Goal: Task Accomplishment & Management: Manage account settings

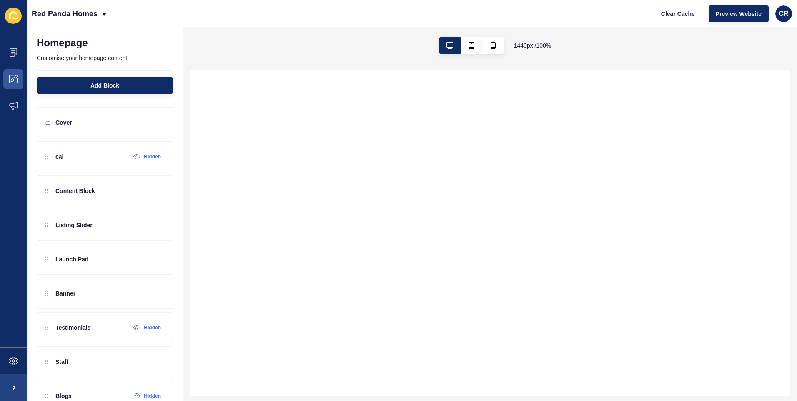
select select
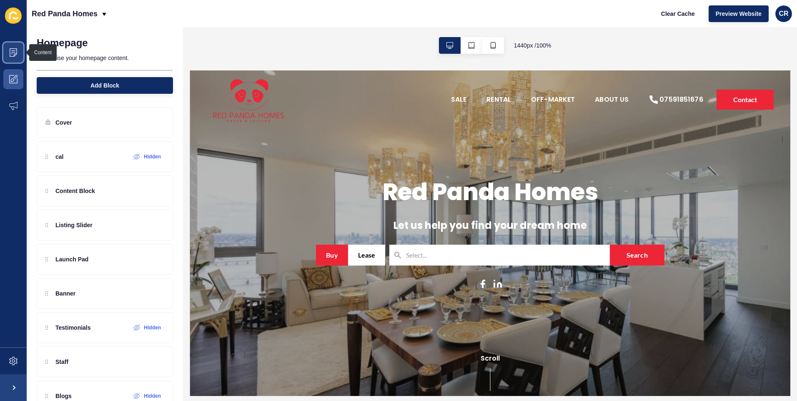
click at [12, 53] on icon at bounding box center [13, 52] width 8 height 8
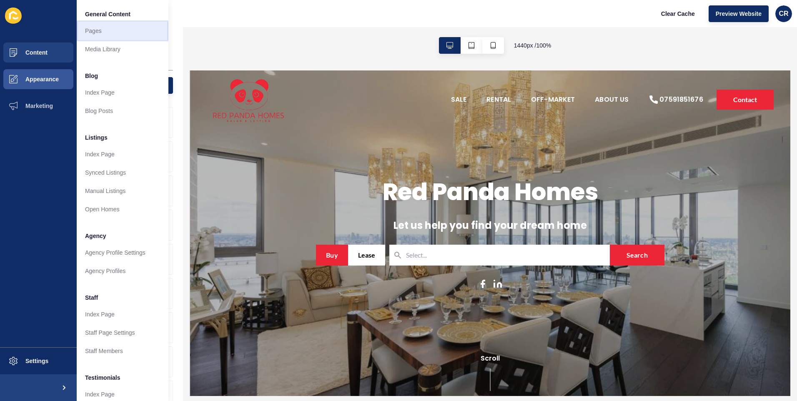
click at [137, 31] on link "Pages" at bounding box center [123, 31] width 92 height 18
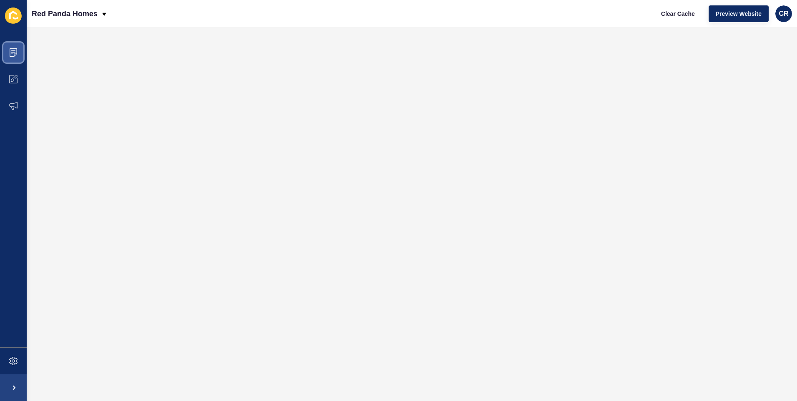
click at [16, 49] on icon at bounding box center [14, 52] width 8 height 8
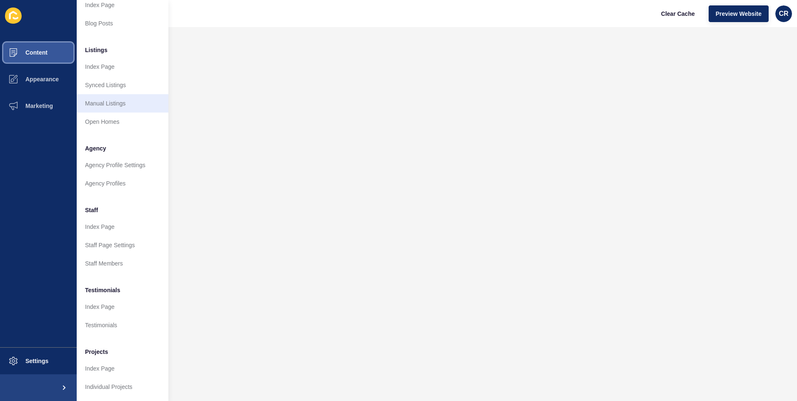
scroll to position [94, 0]
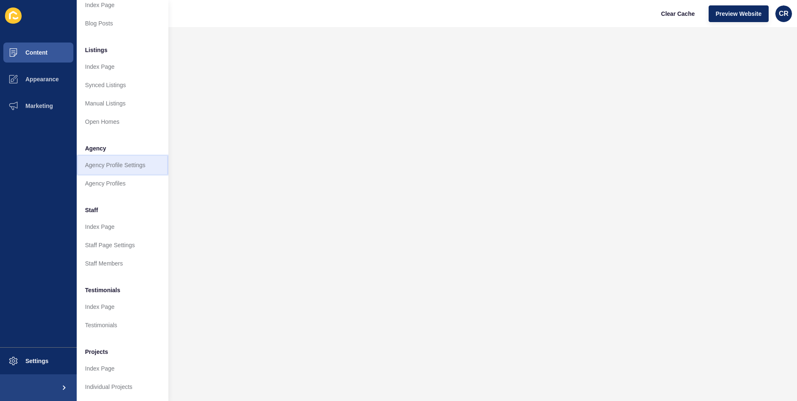
click at [141, 156] on link "Agency Profile Settings" at bounding box center [123, 165] width 92 height 18
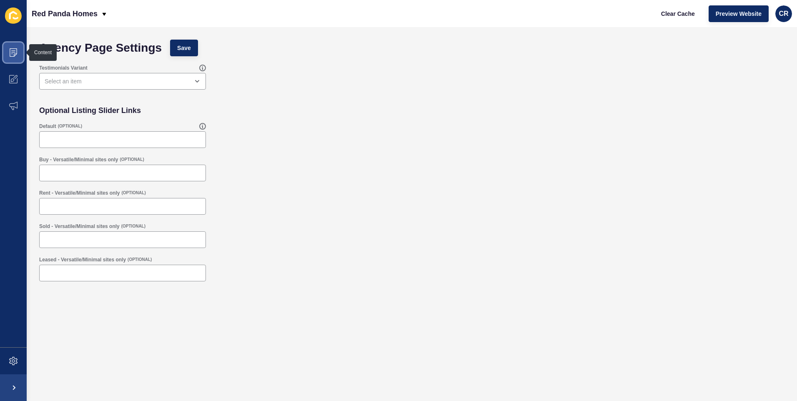
click at [17, 57] on span at bounding box center [13, 52] width 27 height 27
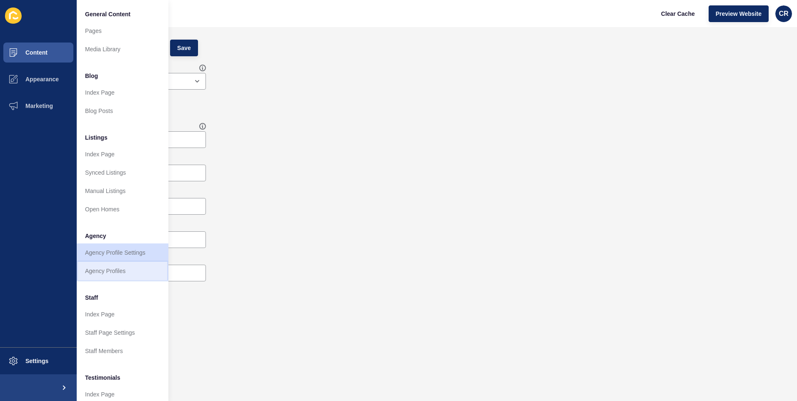
click at [133, 274] on link "Agency Profiles" at bounding box center [123, 271] width 92 height 18
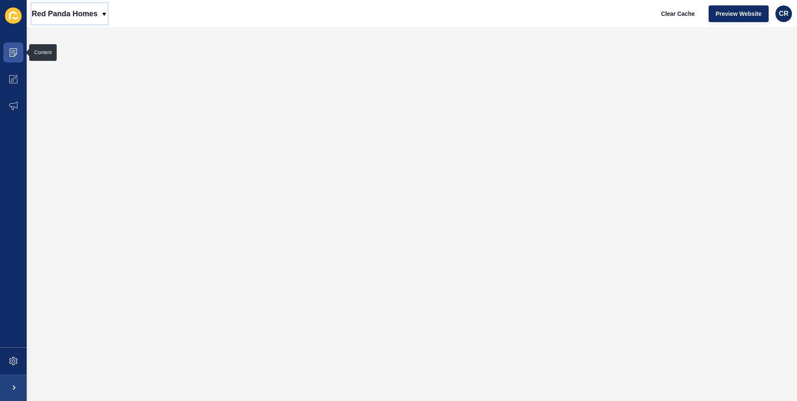
click at [76, 15] on p "Red Panda Homes" at bounding box center [65, 13] width 66 height 21
click at [57, 34] on div "Back to website list" at bounding box center [68, 38] width 60 height 15
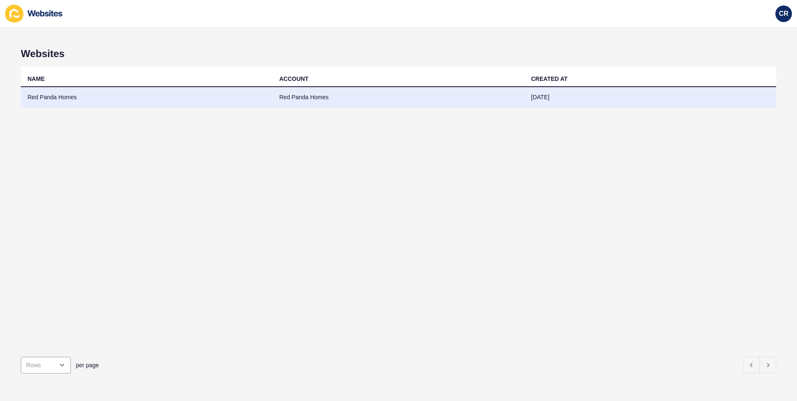
click at [98, 94] on td "Red Panda Homes" at bounding box center [147, 97] width 252 height 20
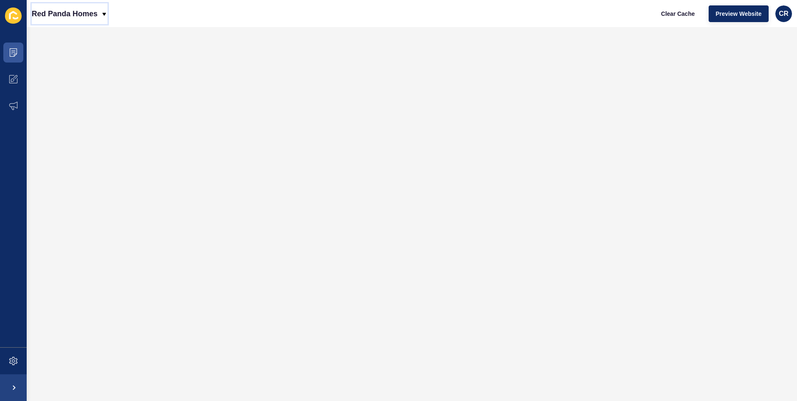
click at [43, 16] on p "Red Panda Homes" at bounding box center [65, 13] width 66 height 21
click at [50, 33] on div "Back to website list" at bounding box center [68, 38] width 60 height 15
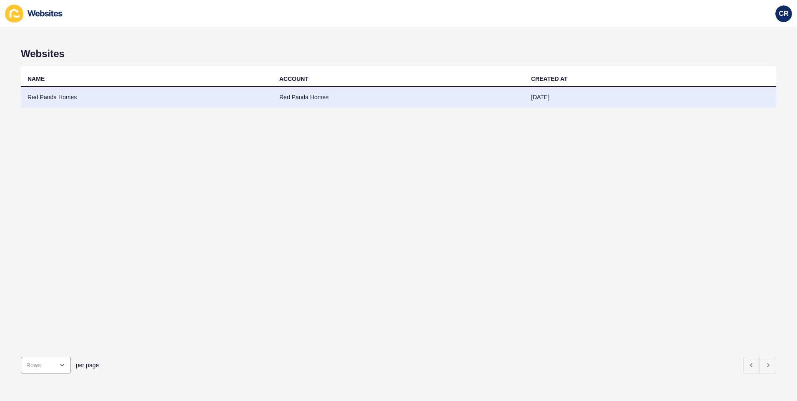
click at [60, 100] on td "Red Panda Homes" at bounding box center [147, 97] width 252 height 20
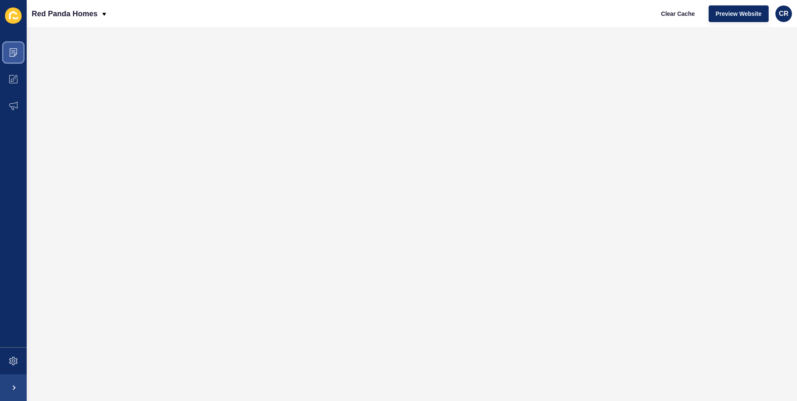
click at [15, 55] on icon at bounding box center [14, 52] width 8 height 8
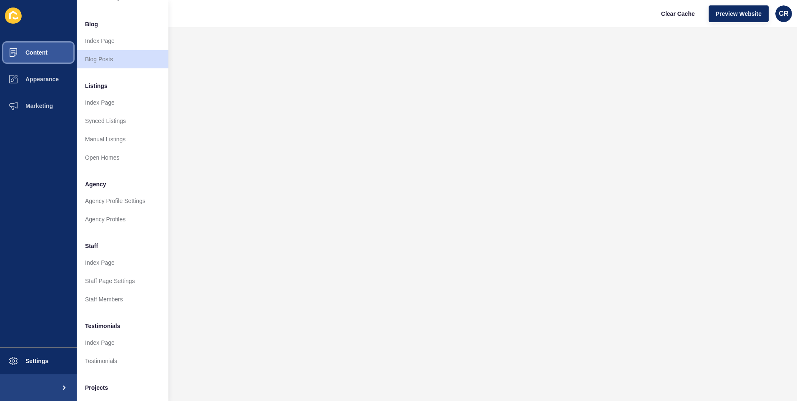
scroll to position [94, 0]
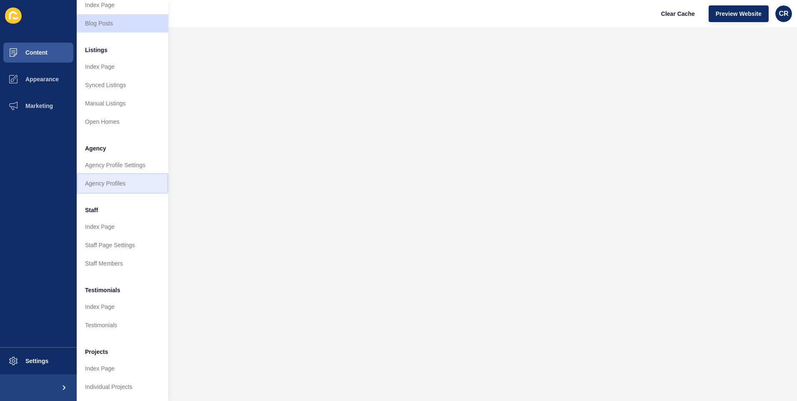
click at [134, 174] on link "Agency Profiles" at bounding box center [123, 183] width 92 height 18
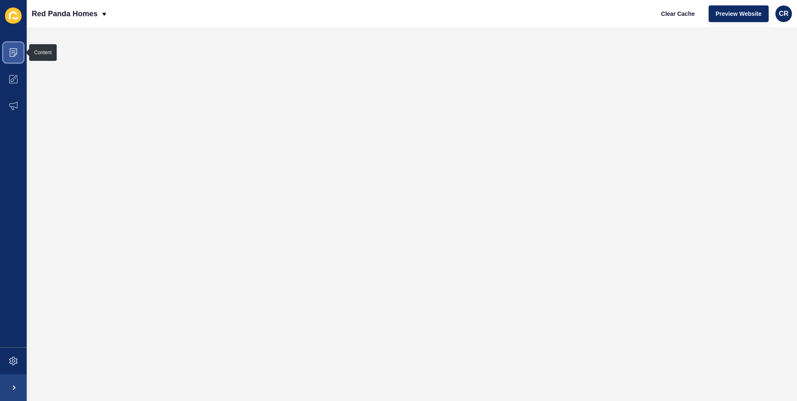
click at [18, 51] on span at bounding box center [13, 52] width 27 height 27
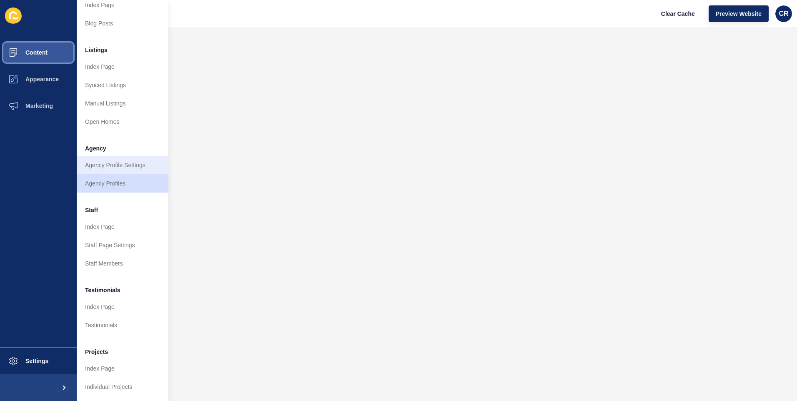
scroll to position [94, 0]
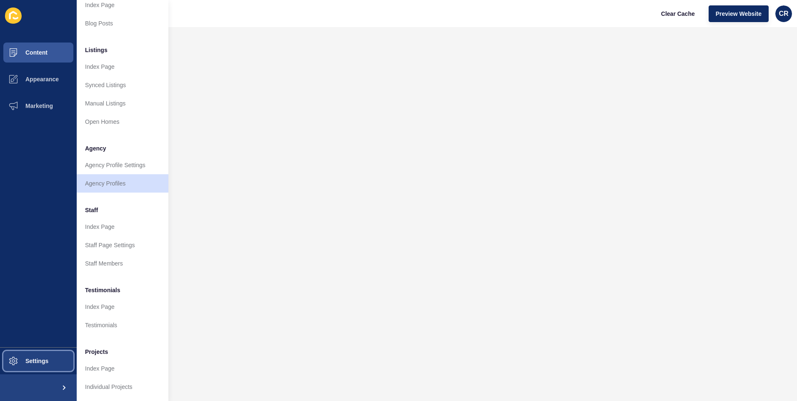
click at [50, 356] on button "Settings" at bounding box center [38, 361] width 77 height 27
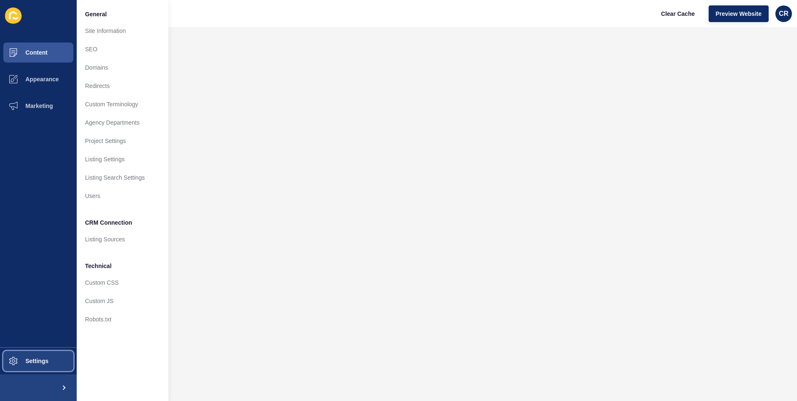
scroll to position [0, 0]
click at [50, 356] on button "Settings" at bounding box center [38, 361] width 77 height 27
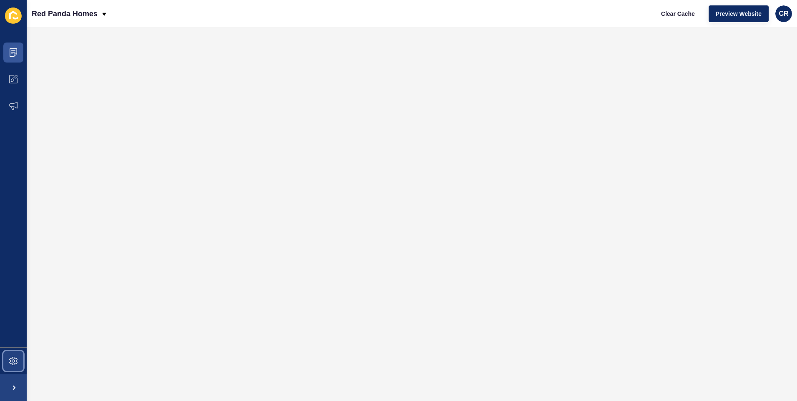
click at [21, 358] on span at bounding box center [13, 361] width 27 height 27
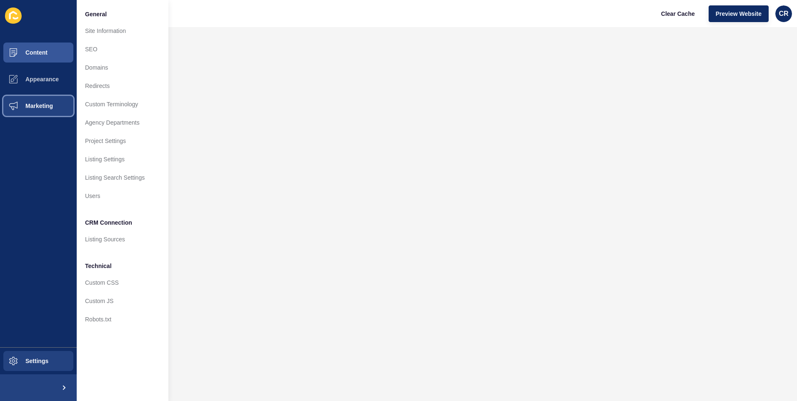
click at [53, 106] on span "Marketing" at bounding box center [26, 106] width 54 height 7
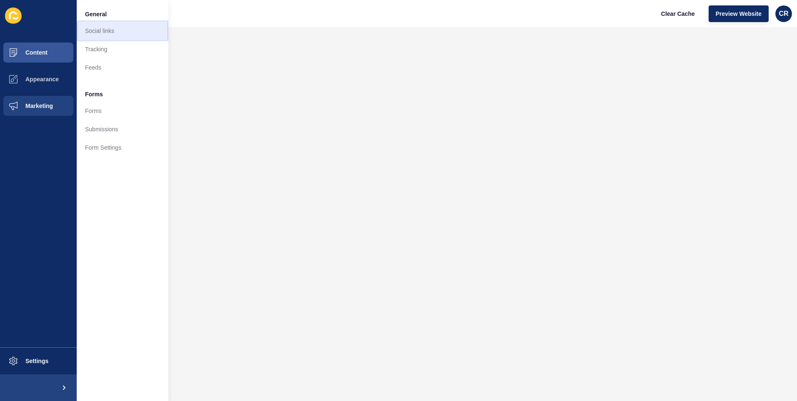
click at [114, 29] on link "Social links" at bounding box center [123, 31] width 92 height 18
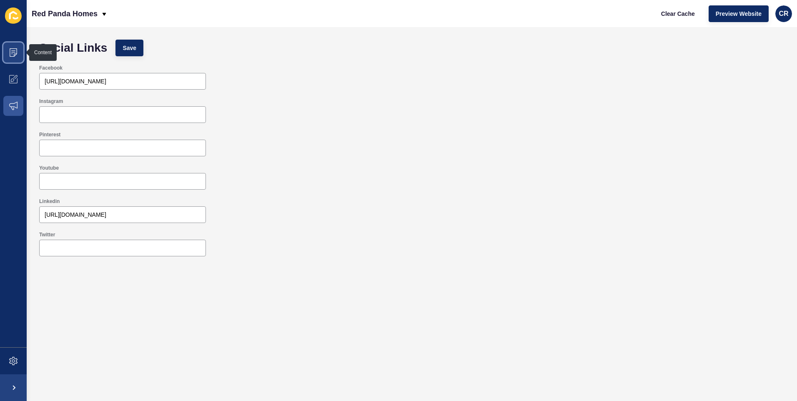
click at [12, 50] on icon at bounding box center [13, 50] width 4 height 0
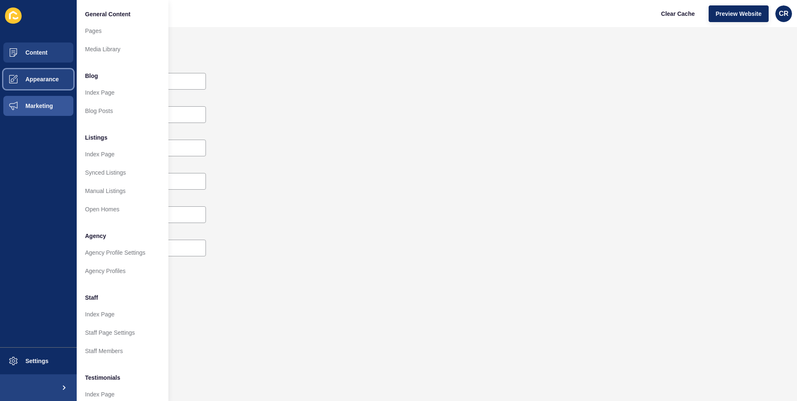
click at [46, 76] on span "Appearance" at bounding box center [29, 79] width 60 height 7
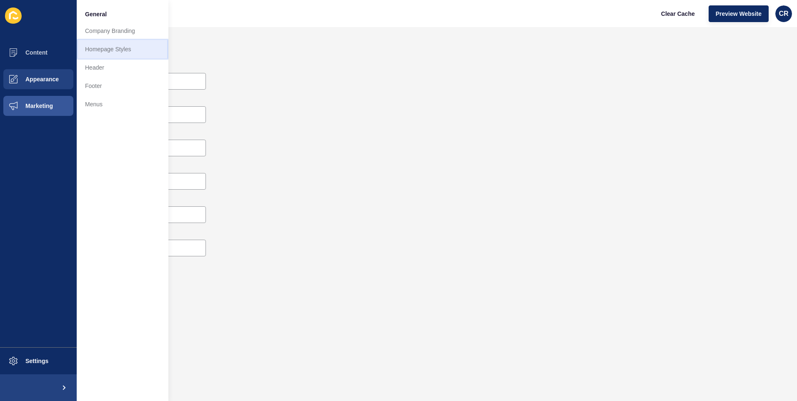
click at [110, 45] on link "Homepage Styles" at bounding box center [123, 49] width 92 height 18
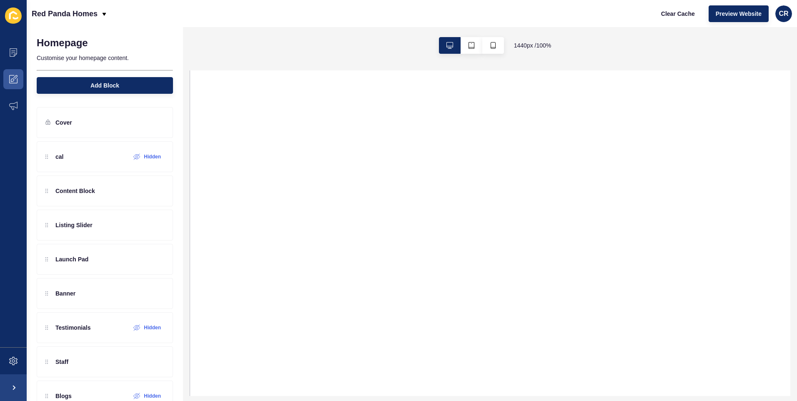
select select
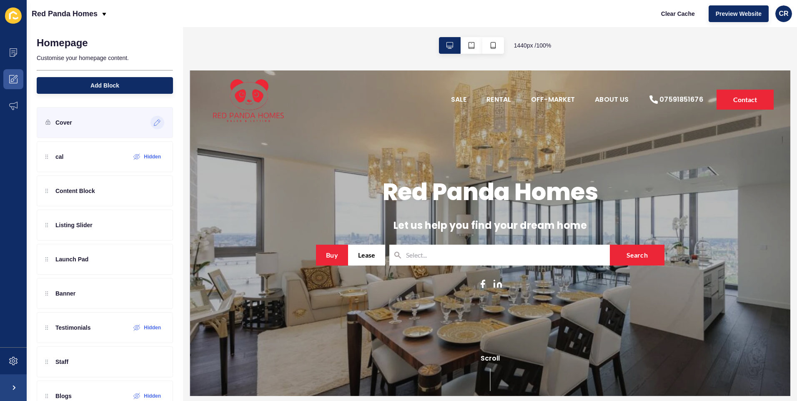
click at [154, 123] on icon at bounding box center [157, 122] width 7 height 7
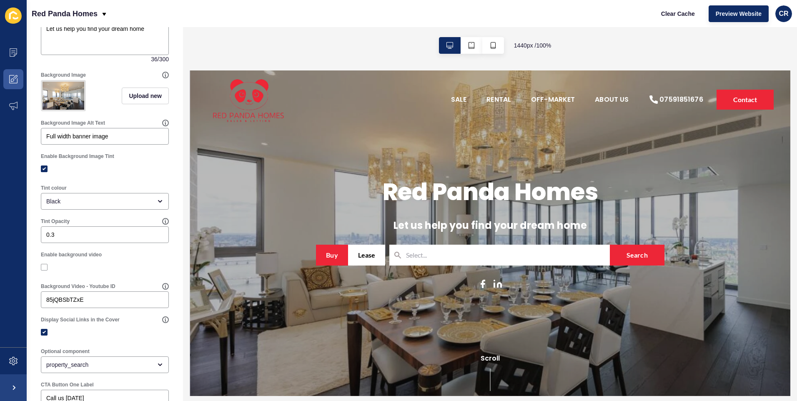
scroll to position [125, 0]
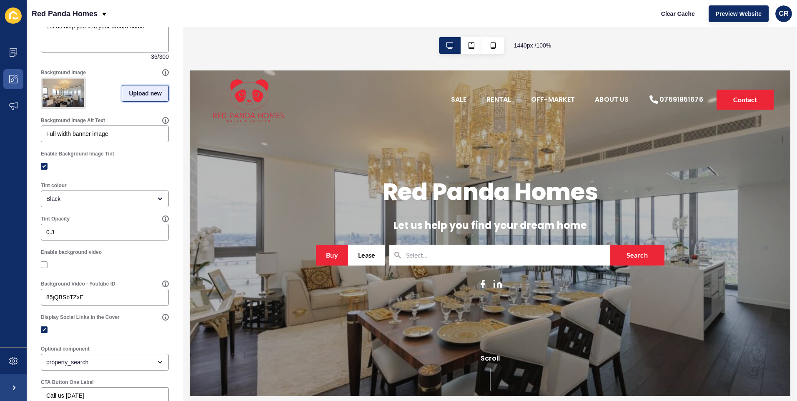
click at [137, 98] on span "Upload new" at bounding box center [145, 93] width 33 height 8
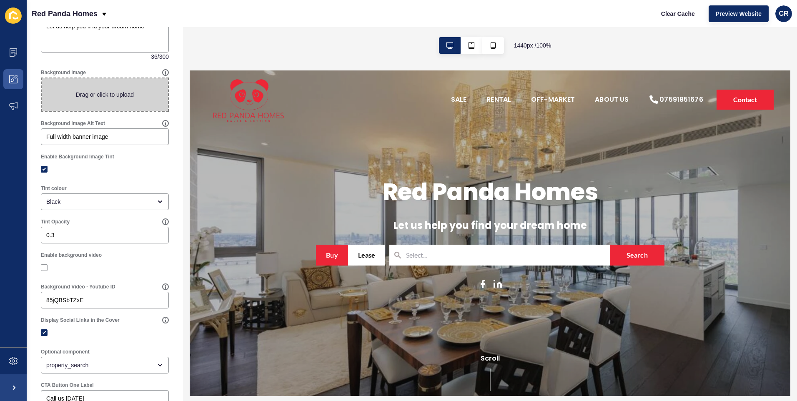
click at [137, 98] on span at bounding box center [105, 94] width 126 height 33
click at [42, 78] on input "Drag or click to upload" at bounding box center [42, 78] width 0 height 0
type input "C:\fakepath\BrokerAgreement-13219.pdf"
click at [141, 97] on div "x" at bounding box center [142, 94] width 3 height 8
click at [138, 96] on span at bounding box center [105, 94] width 126 height 33
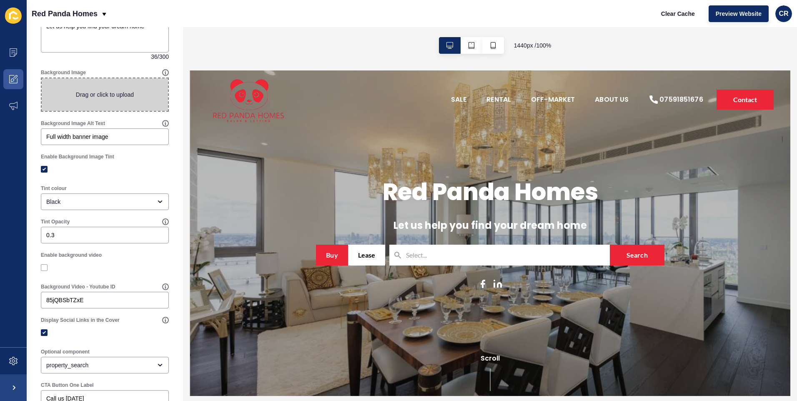
click at [42, 78] on input "Drag or click to upload" at bounding box center [42, 78] width 0 height 0
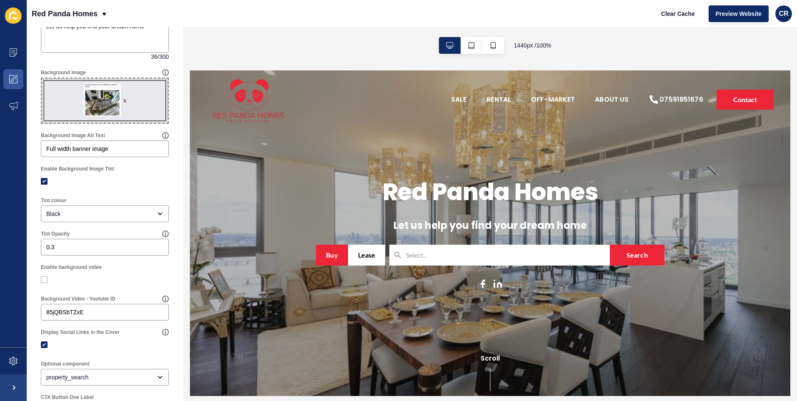
click at [95, 97] on span "x" at bounding box center [105, 100] width 126 height 45
click at [42, 78] on input "x Drag or click to upload" at bounding box center [42, 78] width 0 height 0
type input "C:\fakepath\IMG-20250304-WA0074.jpg"
click at [127, 99] on div "x" at bounding box center [128, 100] width 3 height 8
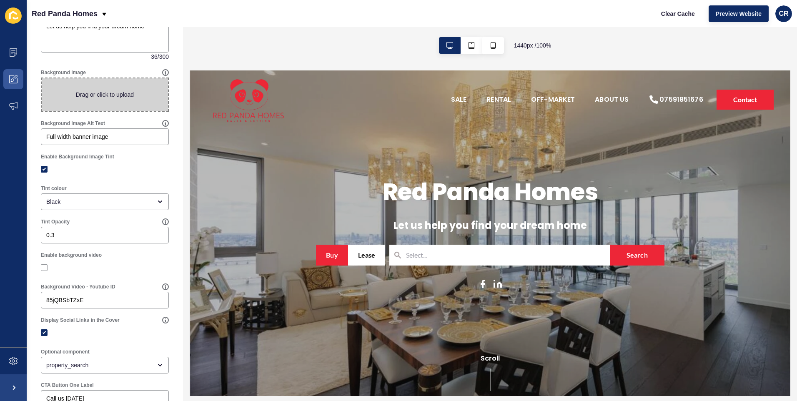
scroll to position [0, 0]
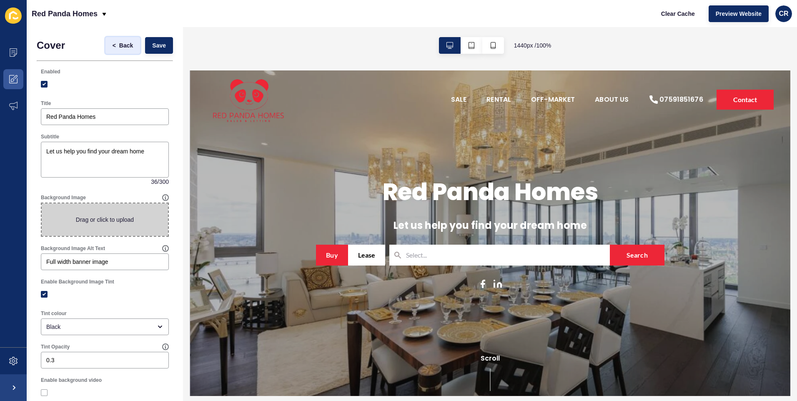
click at [119, 46] on span "Back" at bounding box center [126, 45] width 14 height 8
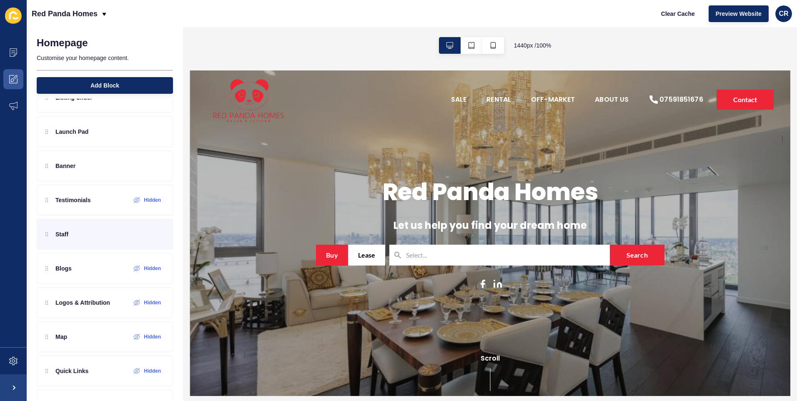
scroll to position [160, 0]
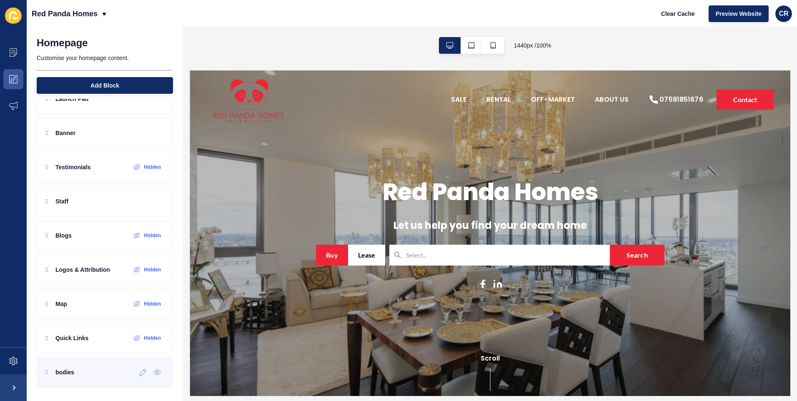
click at [93, 367] on div "bodies" at bounding box center [105, 372] width 136 height 31
click at [153, 373] on icon at bounding box center [157, 372] width 8 height 7
click at [135, 375] on div "Hidden" at bounding box center [147, 372] width 28 height 7
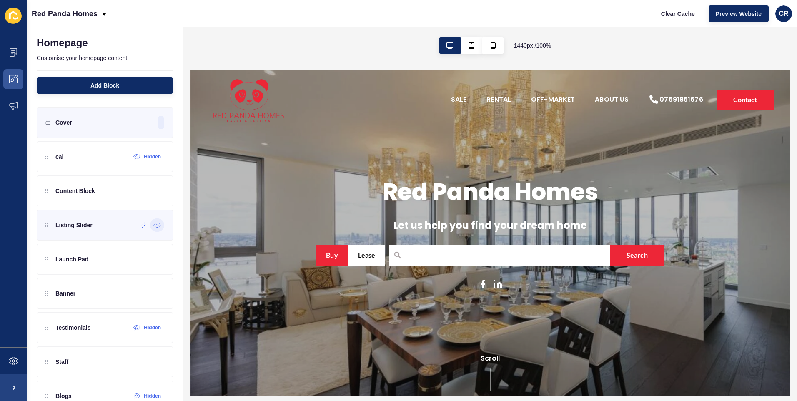
click at [153, 225] on icon at bounding box center [157, 225] width 8 height 7
click at [152, 225] on label "Hidden" at bounding box center [152, 225] width 17 height 7
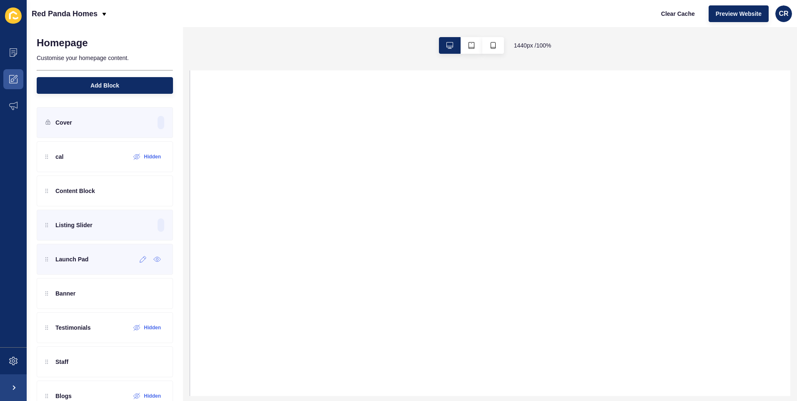
select select
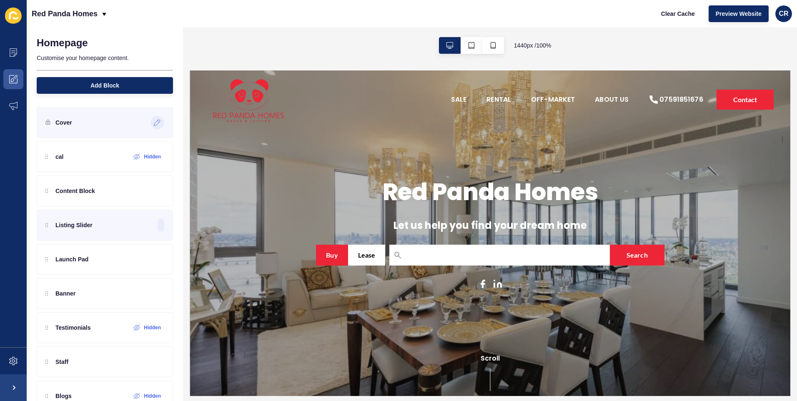
click at [154, 121] on icon at bounding box center [157, 122] width 7 height 7
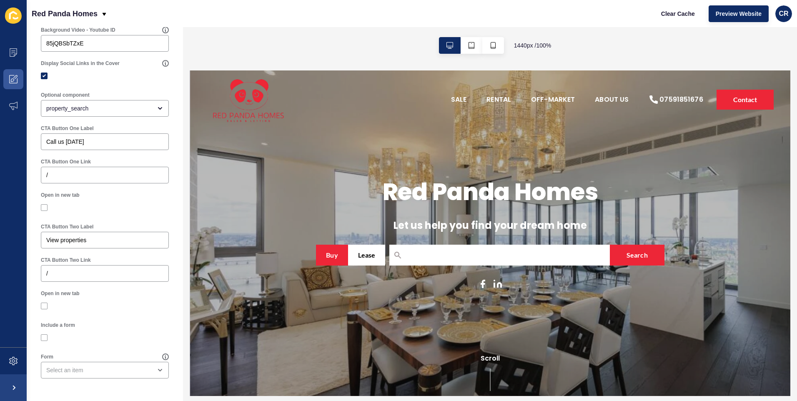
scroll to position [385, 0]
click at [138, 111] on div "property_search" at bounding box center [98, 108] width 105 height 8
click at [138, 110] on div "property_search" at bounding box center [98, 108] width 105 height 8
click at [125, 145] on span "Call To Action" at bounding box center [102, 147] width 108 height 8
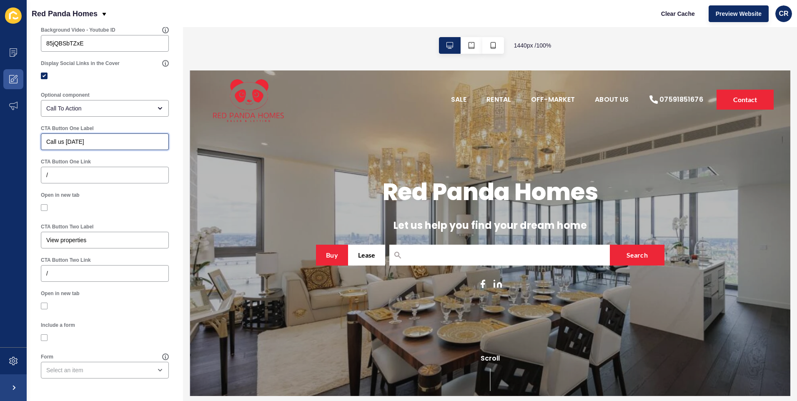
click at [130, 141] on input "Call us [DATE]" at bounding box center [104, 142] width 117 height 8
click at [147, 104] on div "Call To Action" at bounding box center [105, 108] width 128 height 17
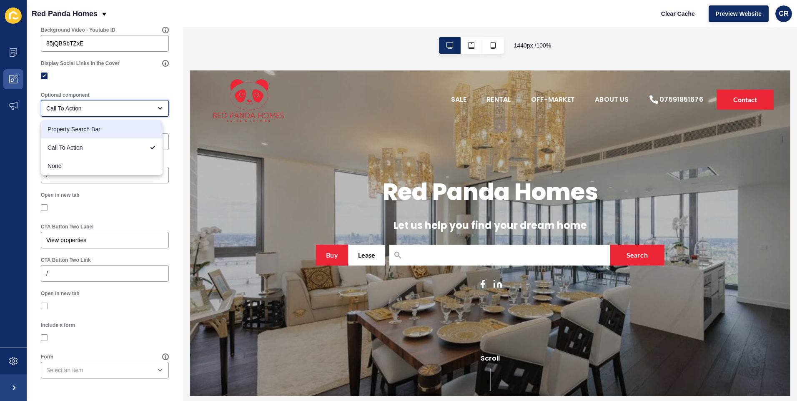
click at [139, 126] on span "Property Search Bar" at bounding box center [102, 129] width 108 height 8
type input "Property Search Bar"
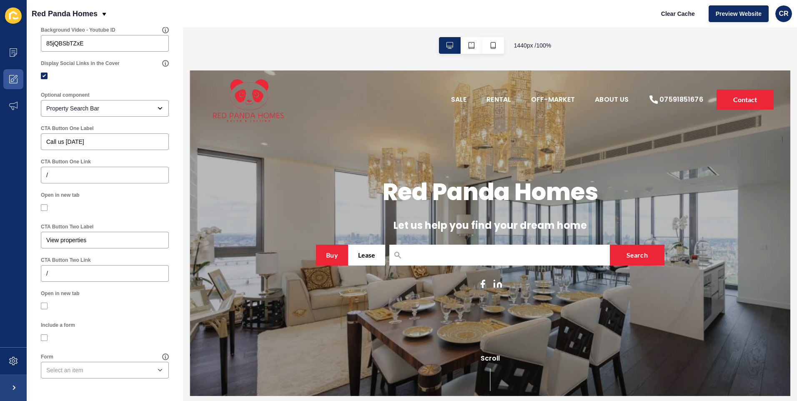
click at [171, 125] on div "Cover < Back Save Enabled Title Red Panda Homes Subtitle Let us help you find y…" at bounding box center [105, 24] width 156 height 753
click at [15, 78] on icon at bounding box center [15, 77] width 4 height 4
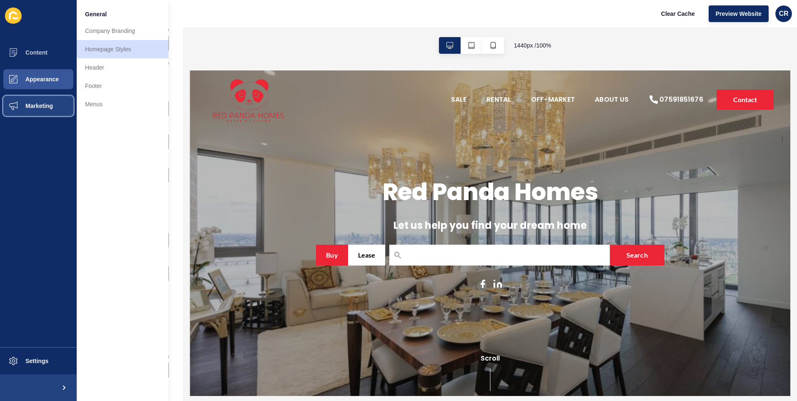
click at [44, 104] on span "Marketing" at bounding box center [26, 106] width 54 height 7
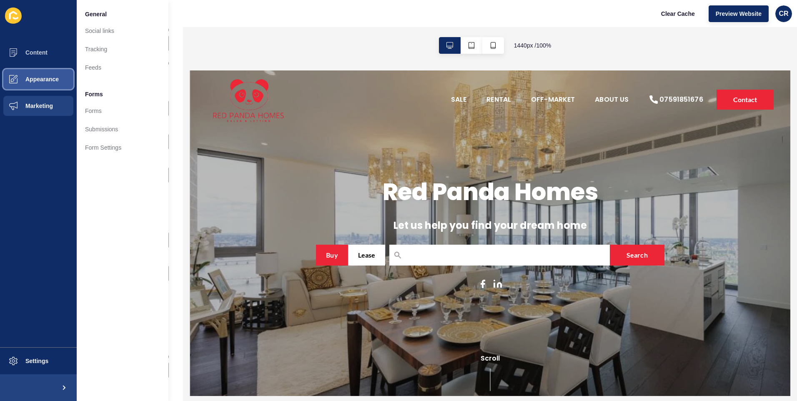
click at [51, 85] on button "Appearance" at bounding box center [38, 79] width 77 height 27
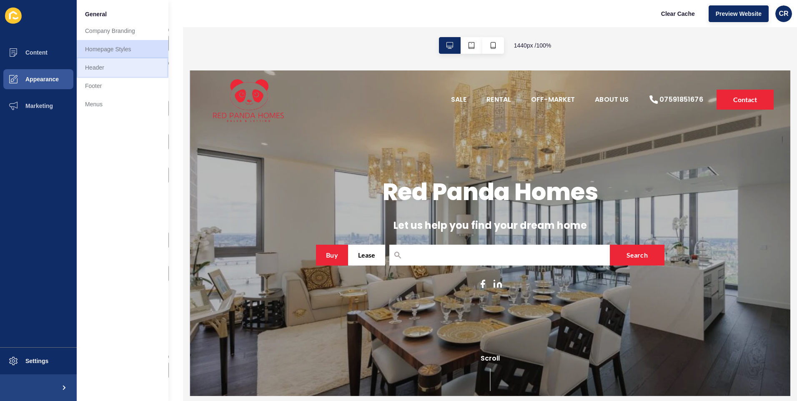
click at [127, 66] on link "Header" at bounding box center [123, 67] width 92 height 18
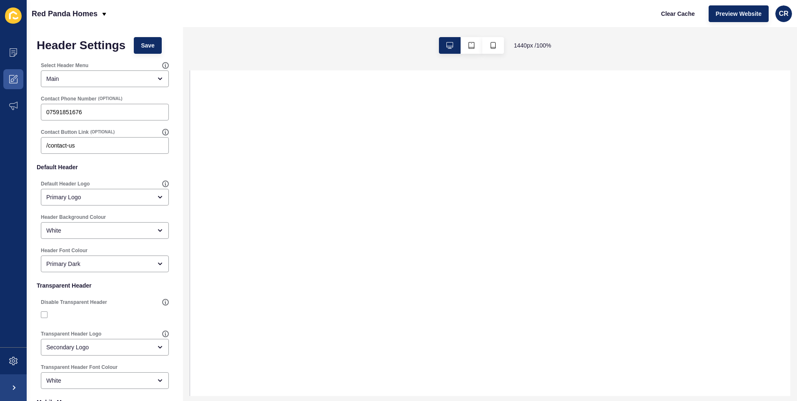
select select
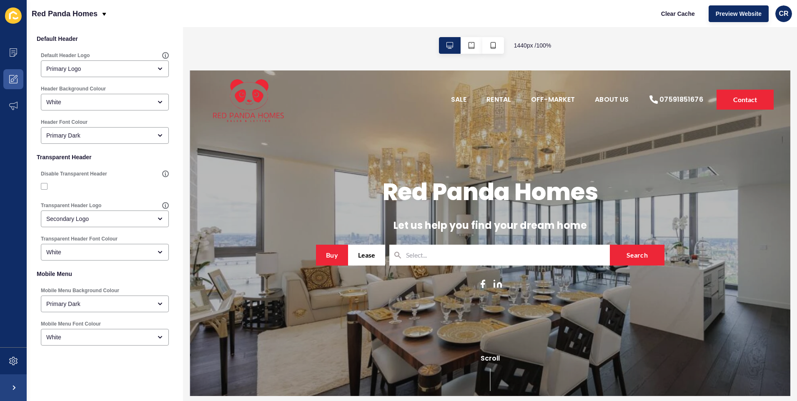
scroll to position [129, 0]
click at [44, 185] on label at bounding box center [44, 186] width 7 height 7
click at [44, 185] on input "Disable Transparent Header" at bounding box center [45, 185] width 5 height 5
click at [45, 186] on label at bounding box center [44, 186] width 7 height 7
click at [45, 186] on input "Disable Transparent Header" at bounding box center [45, 185] width 5 height 5
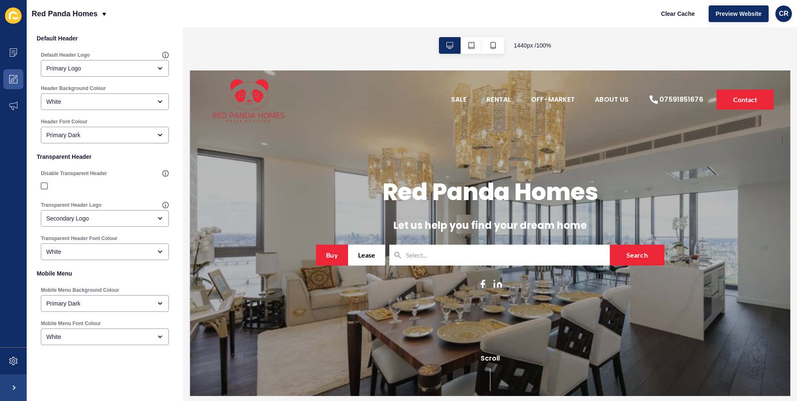
checkbox input "false"
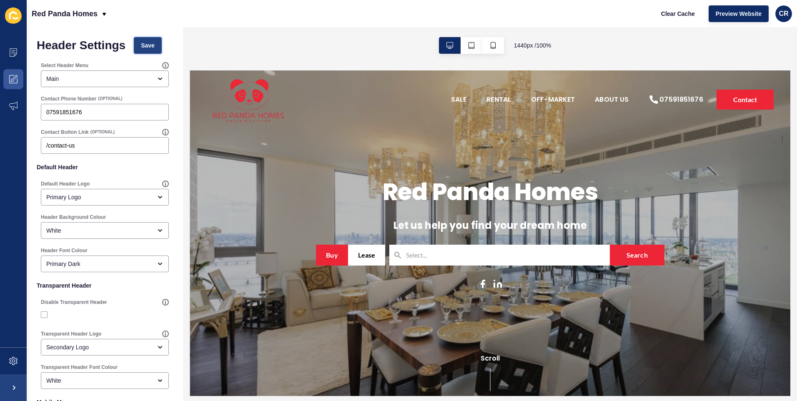
click at [150, 46] on span "Save" at bounding box center [148, 45] width 14 height 8
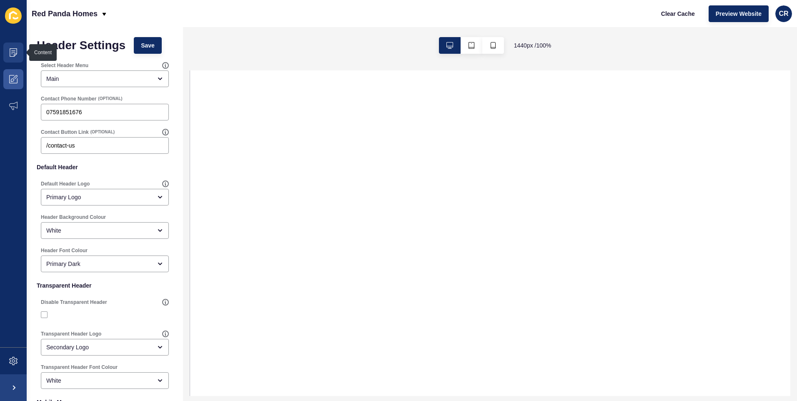
select select
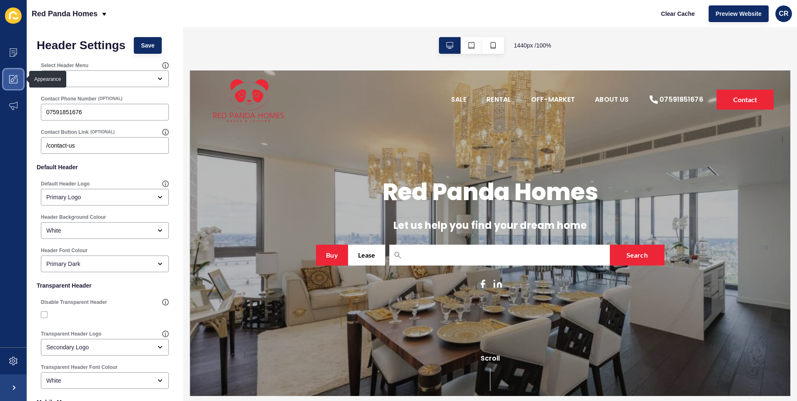
click at [11, 78] on icon at bounding box center [13, 79] width 8 height 8
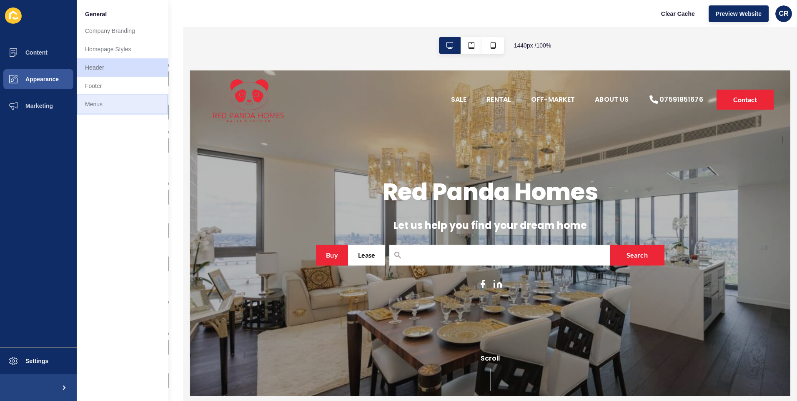
click at [98, 101] on link "Menus" at bounding box center [123, 104] width 92 height 18
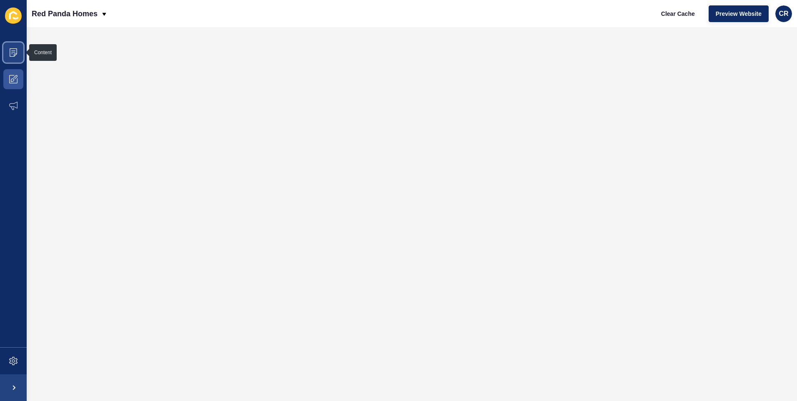
click at [19, 50] on span at bounding box center [13, 52] width 27 height 27
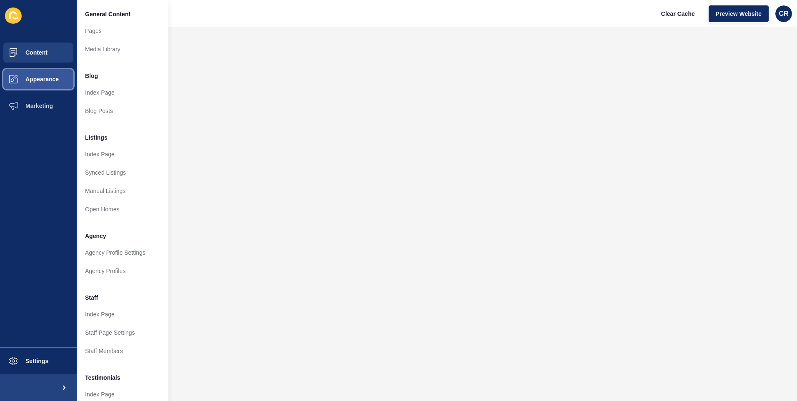
click at [54, 71] on button "Appearance" at bounding box center [38, 79] width 77 height 27
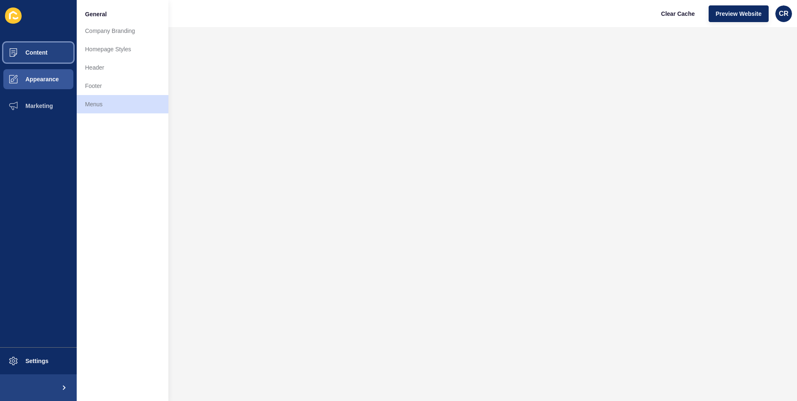
click at [53, 57] on button "Content" at bounding box center [38, 52] width 77 height 27
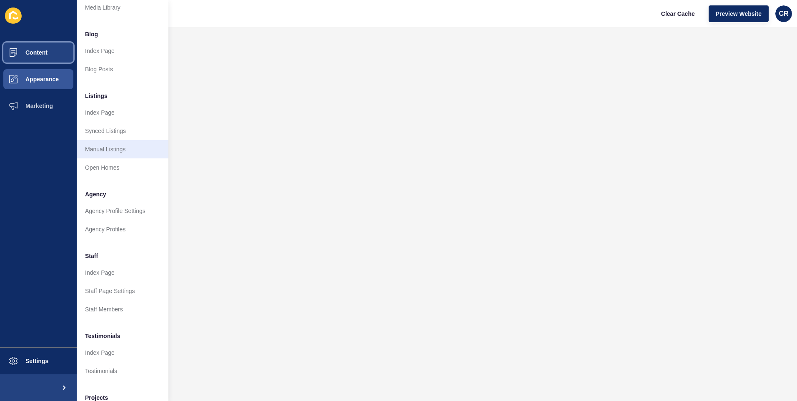
scroll to position [94, 0]
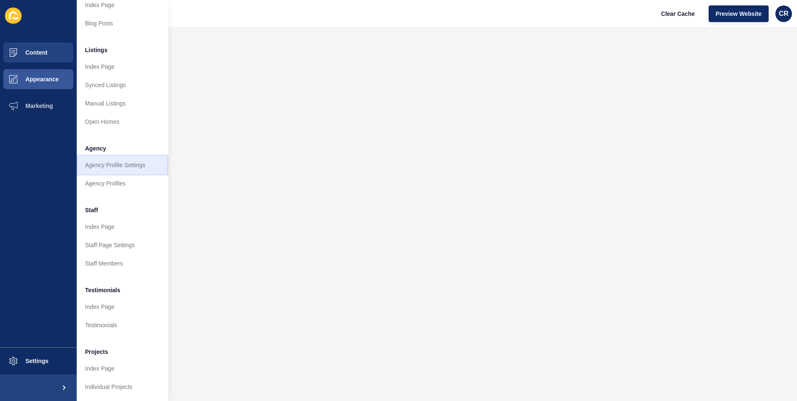
click at [135, 162] on link "Agency Profile Settings" at bounding box center [123, 165] width 92 height 18
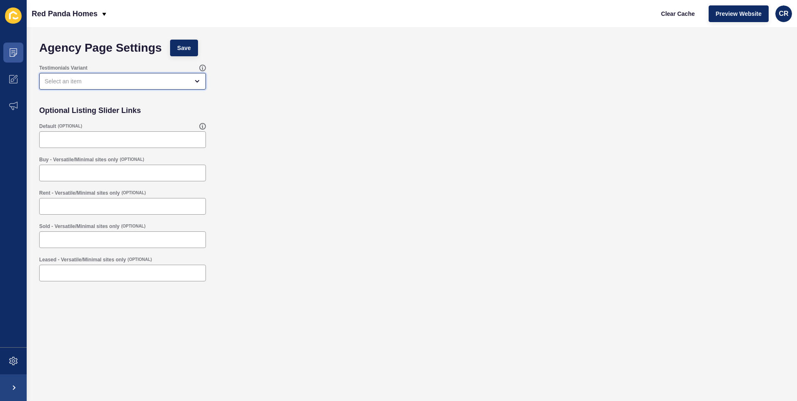
click at [157, 83] on div "open menu" at bounding box center [117, 81] width 144 height 8
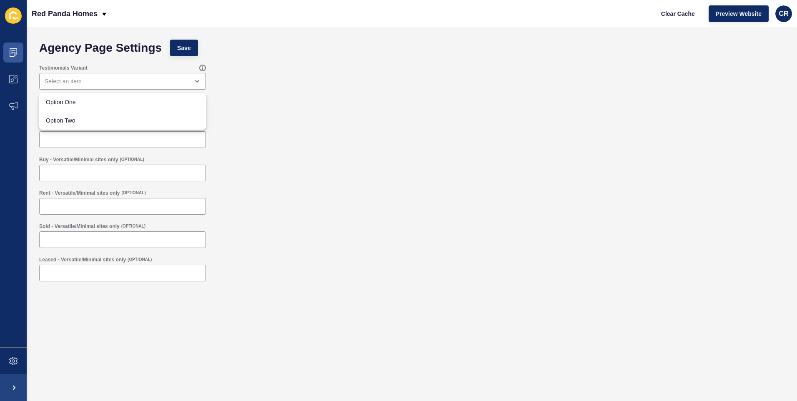
click at [250, 77] on div "Testimonials Variant" at bounding box center [411, 76] width 753 height 33
click at [13, 18] on icon at bounding box center [16, 18] width 6 height 3
click at [12, 76] on icon at bounding box center [13, 79] width 8 height 8
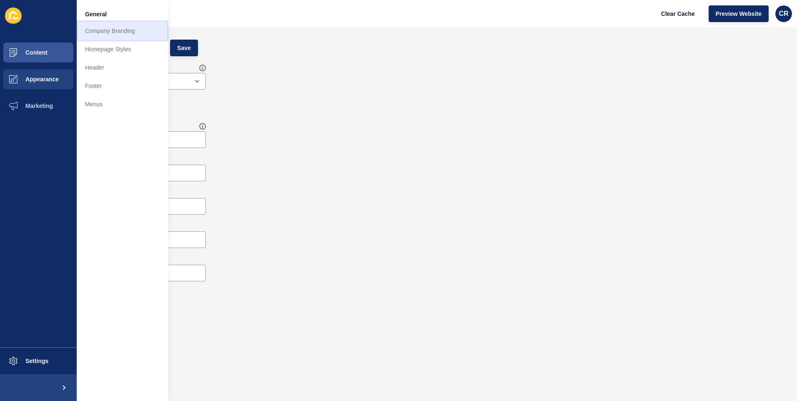
click at [102, 34] on link "Company Branding" at bounding box center [123, 31] width 92 height 18
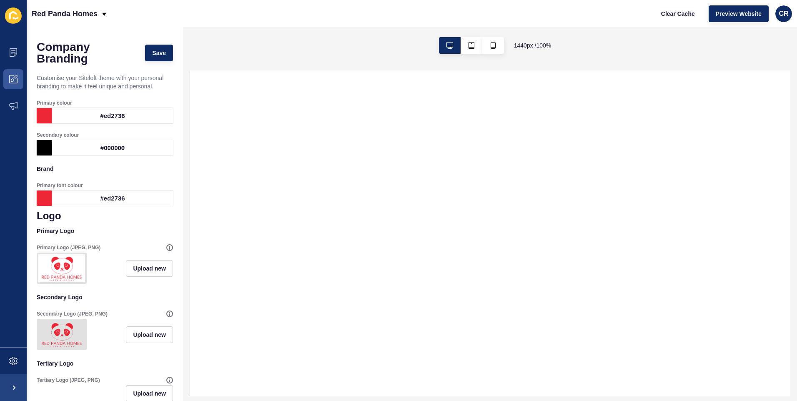
select select
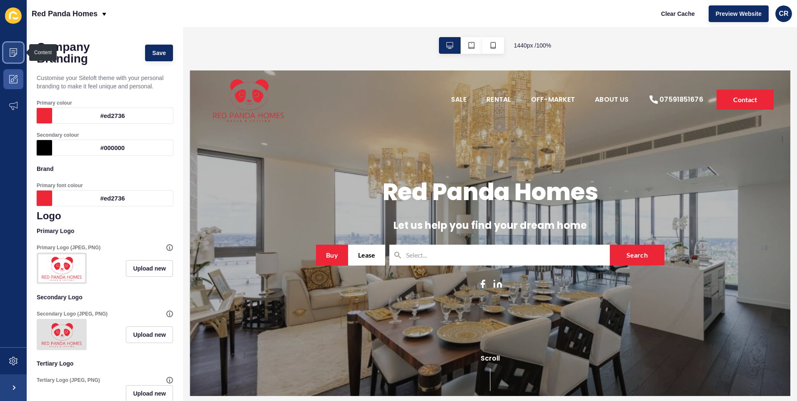
click at [10, 57] on span at bounding box center [13, 52] width 27 height 27
